Goal: Task Accomplishment & Management: Manage account settings

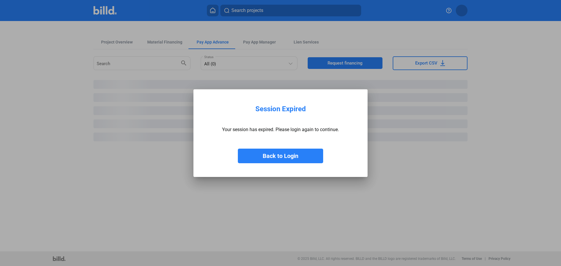
click at [305, 155] on button "Back to Login" at bounding box center [280, 156] width 85 height 15
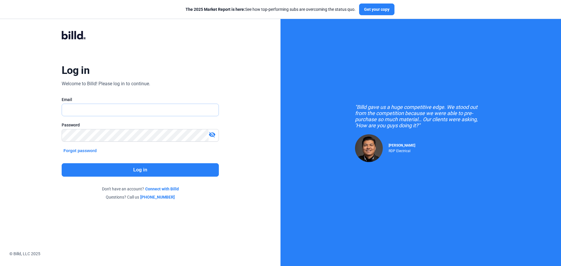
type input "[EMAIL_ADDRESS][DOMAIN_NAME]"
click at [135, 170] on button "Log in" at bounding box center [140, 169] width 157 height 13
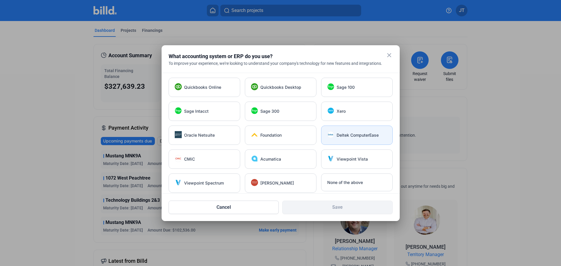
click at [359, 138] on span "Deltek ComputerEase" at bounding box center [358, 135] width 42 height 6
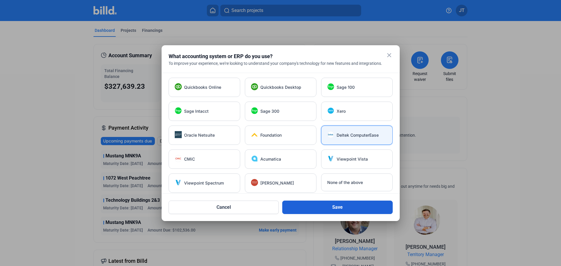
click at [350, 209] on button "Save" at bounding box center [337, 207] width 111 height 13
